Goal: Task Accomplishment & Management: Manage account settings

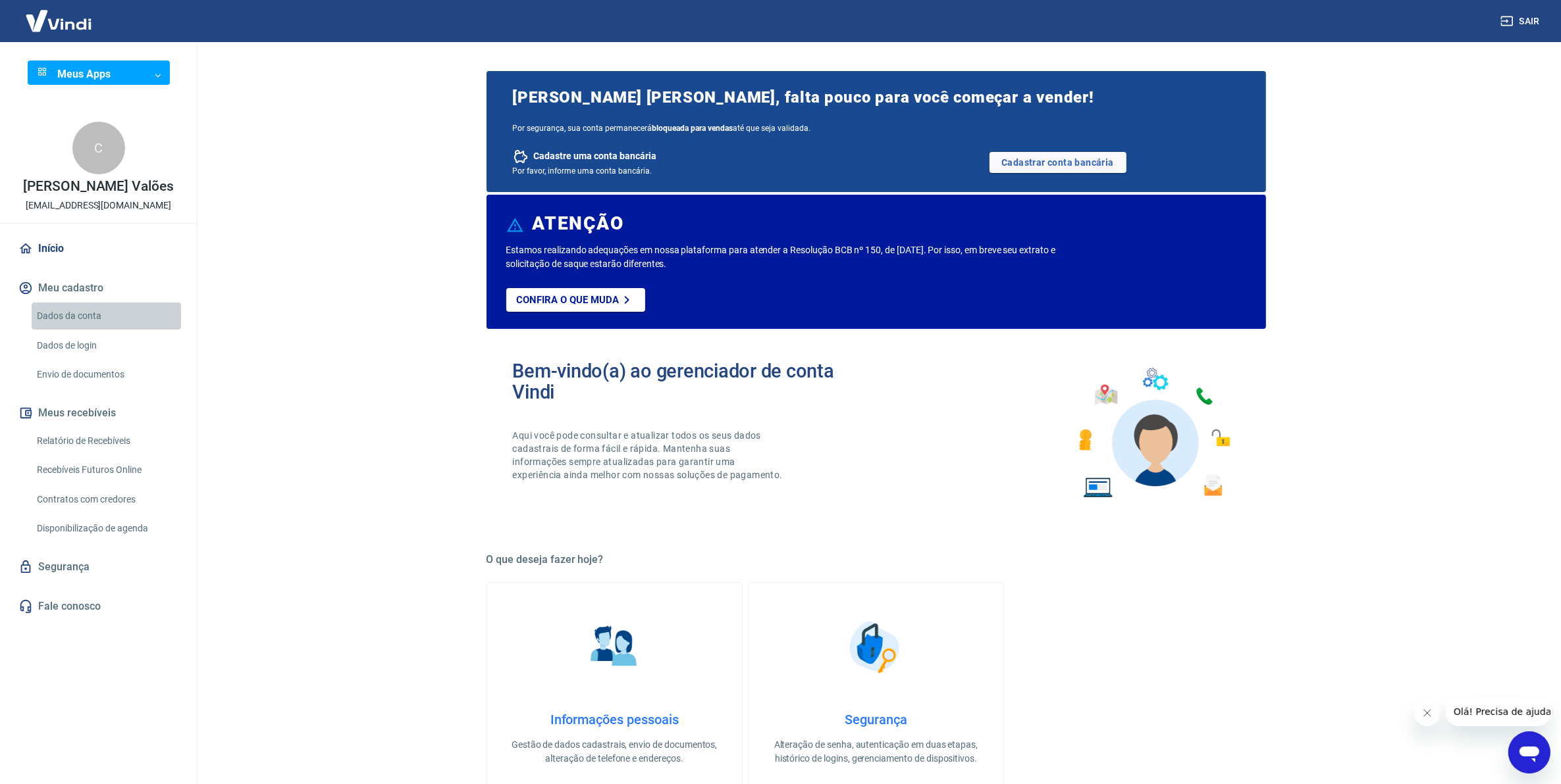
click at [84, 314] on link "Dados da conta" at bounding box center [106, 316] width 150 height 27
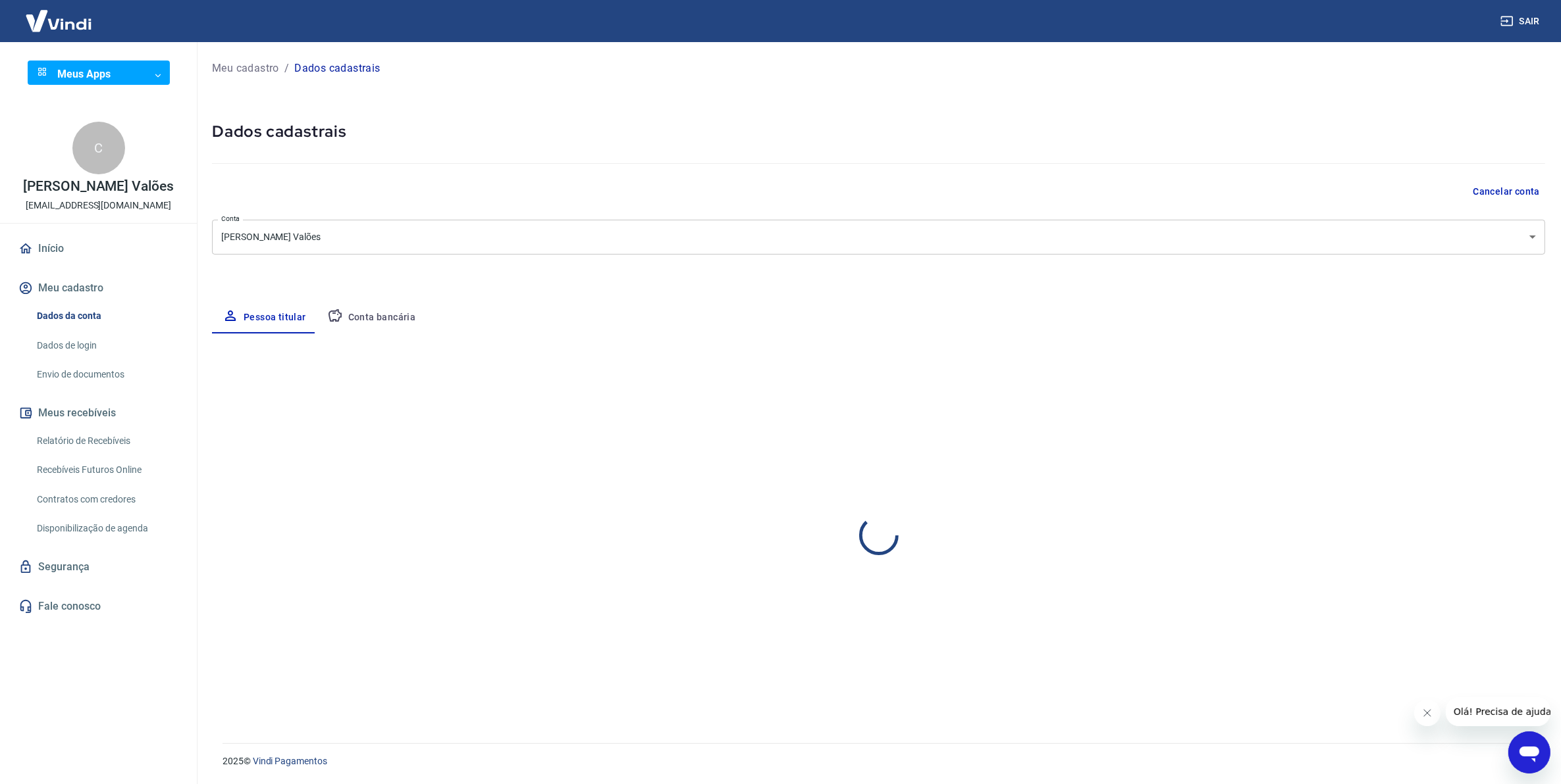
select select "SP"
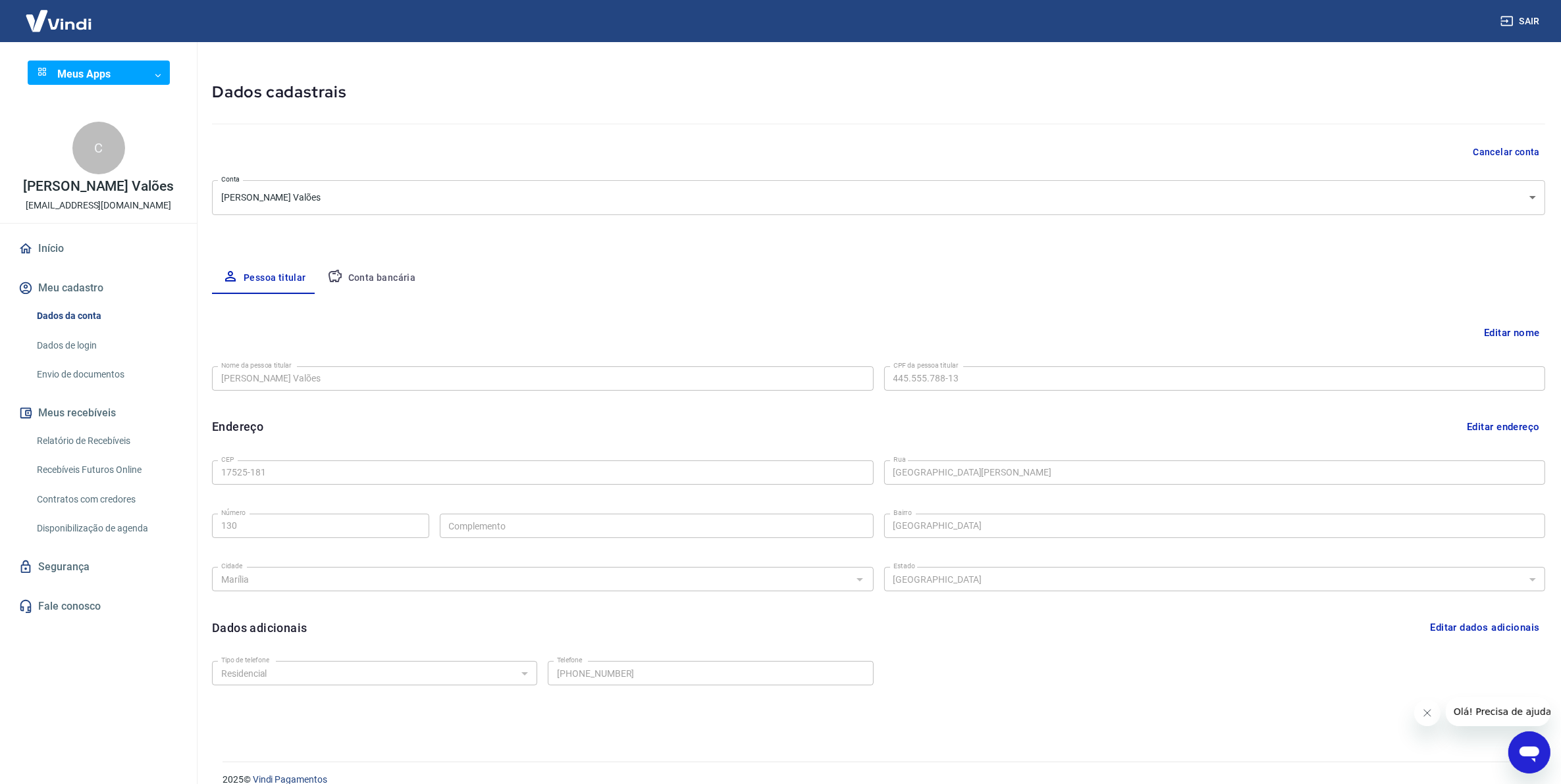
scroll to position [57, 0]
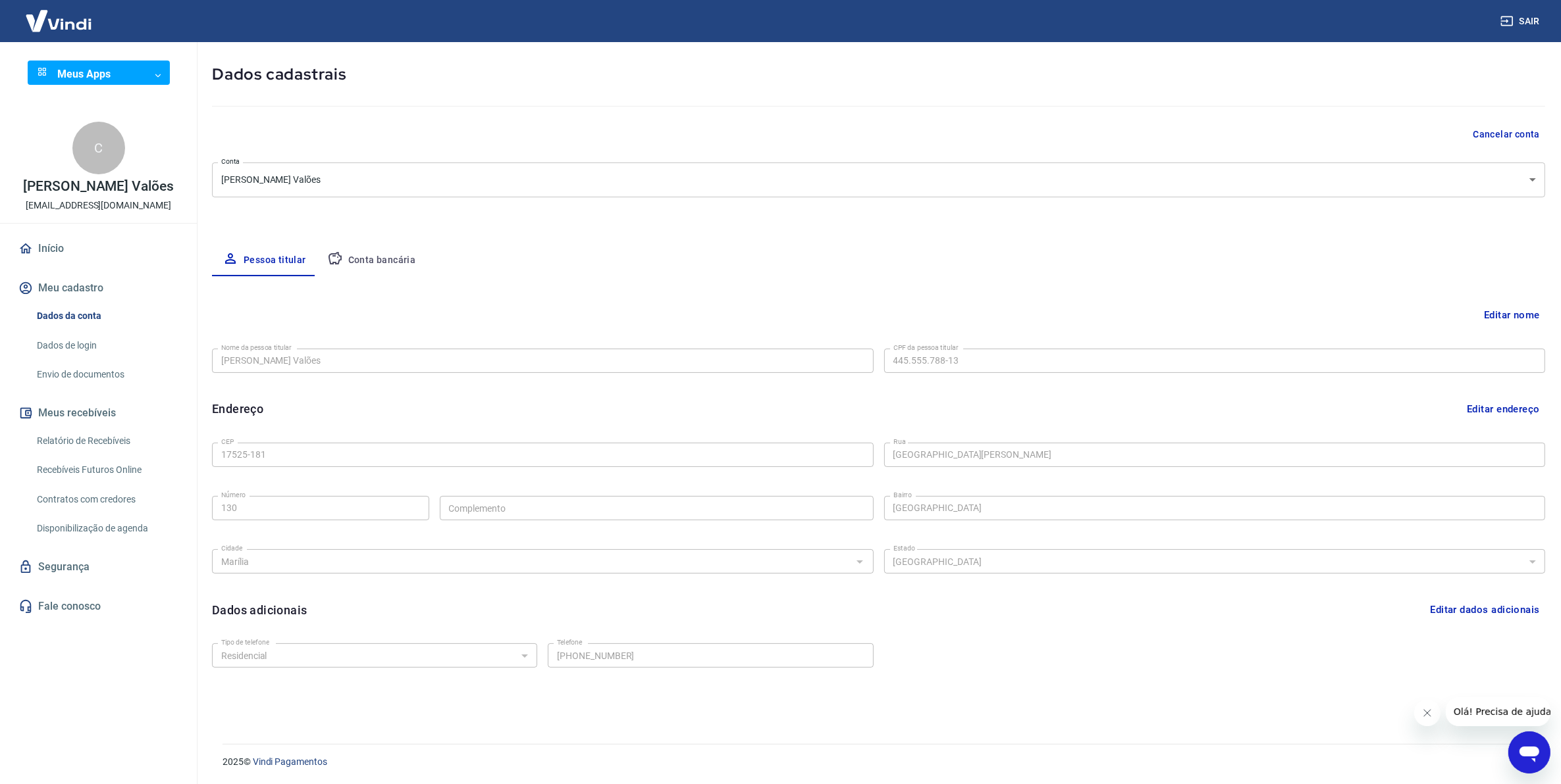
click at [117, 345] on link "Dados de login" at bounding box center [106, 345] width 150 height 27
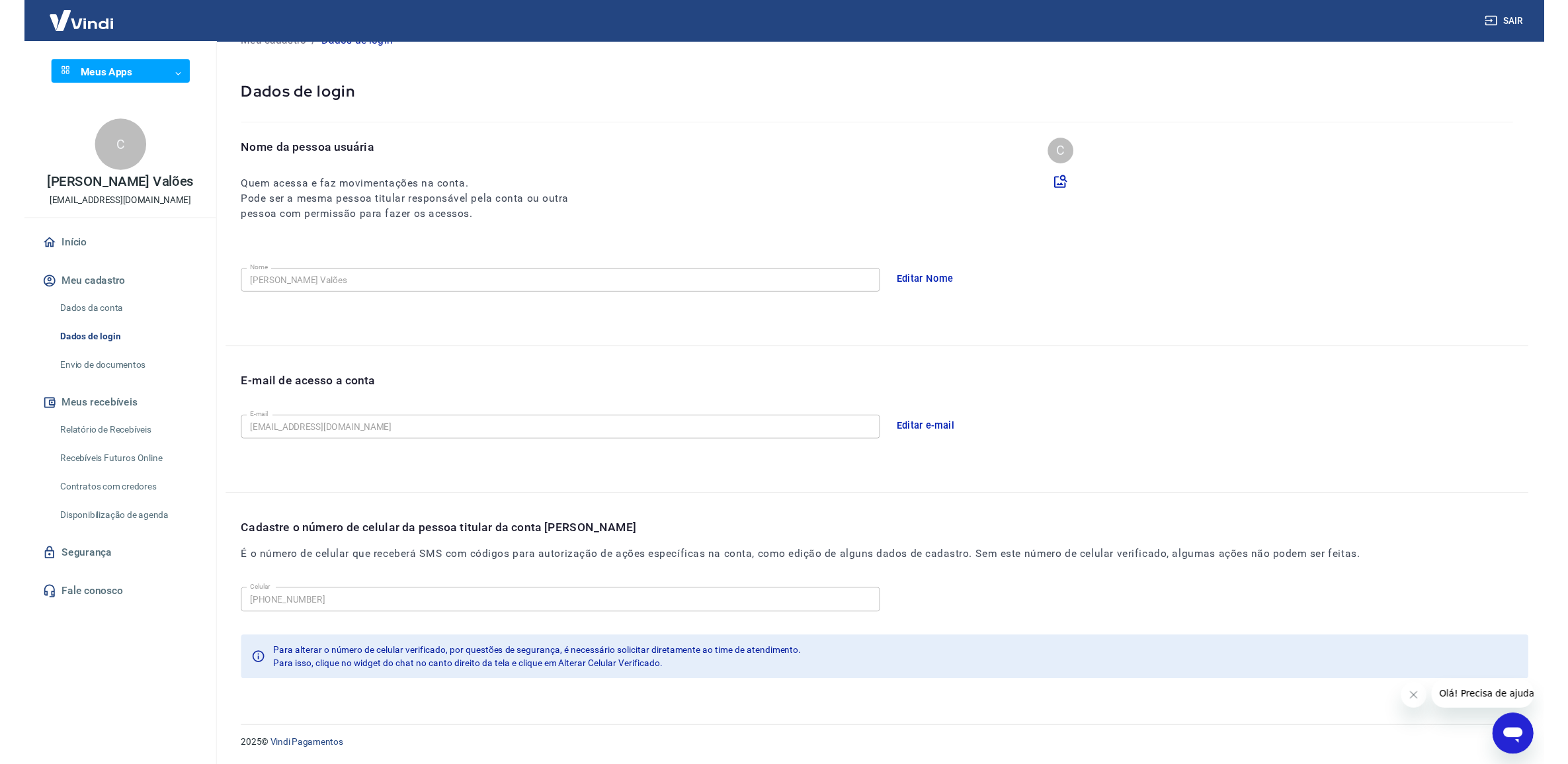
scroll to position [43, 0]
